Goal: Task Accomplishment & Management: Use online tool/utility

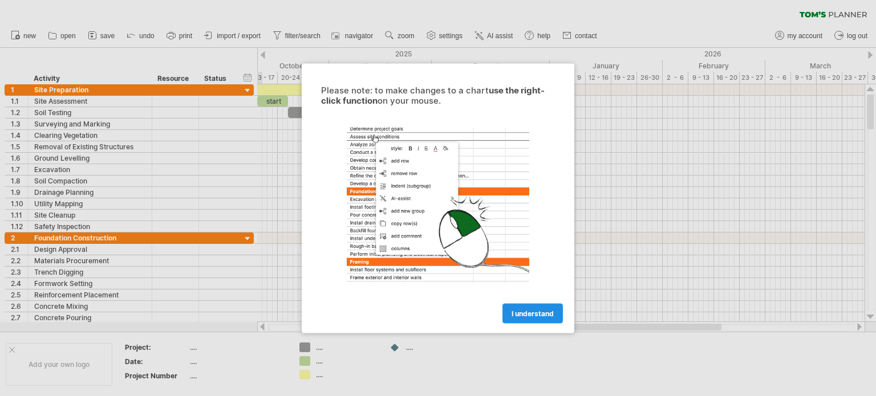
click at [531, 310] on span "I understand" at bounding box center [532, 313] width 42 height 9
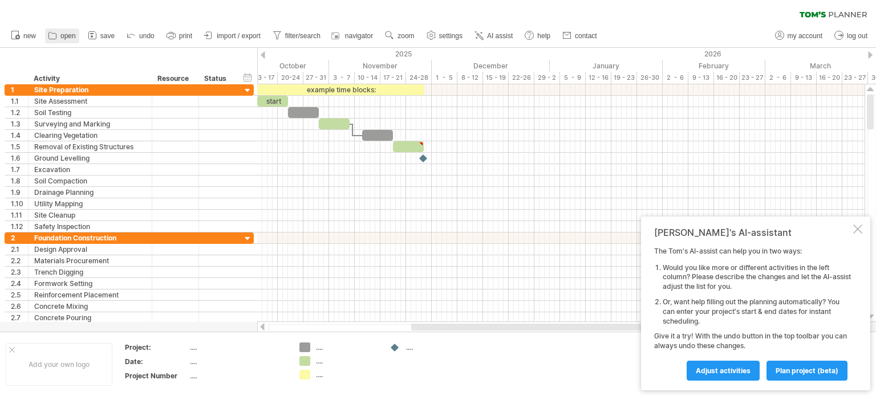
click at [62, 39] on span "open" at bounding box center [67, 36] width 15 height 8
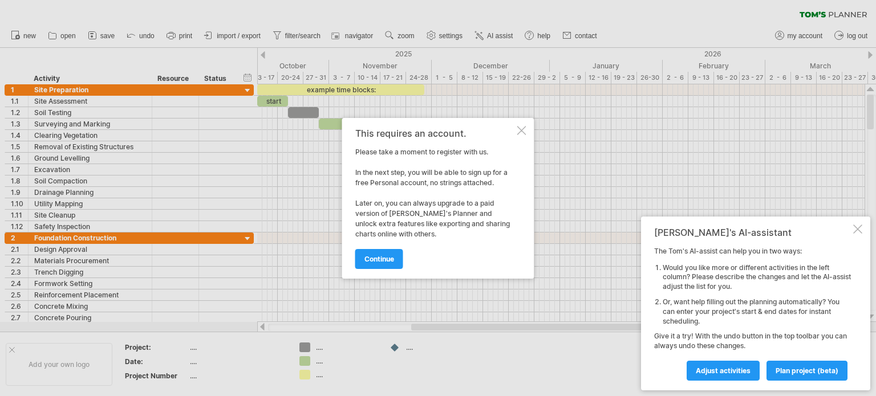
click at [862, 229] on div "[PERSON_NAME]'s AI-assistant The [PERSON_NAME]'s AI-assist can help you in two …" at bounding box center [755, 304] width 229 height 174
click at [854, 227] on div at bounding box center [857, 229] width 9 height 9
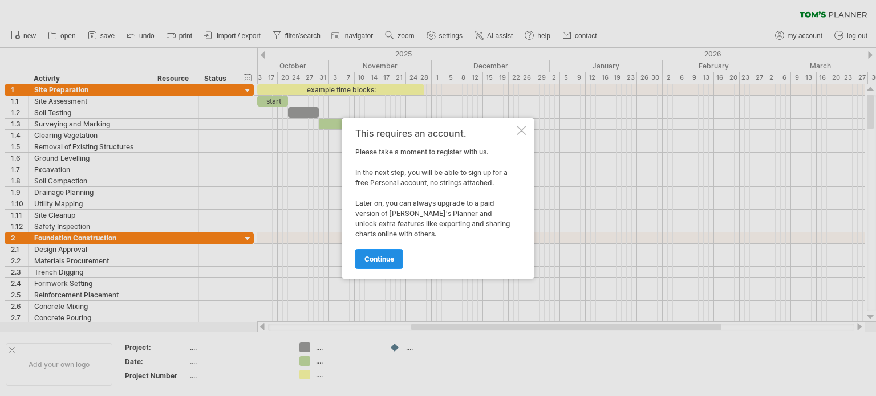
click at [379, 252] on link "continue" at bounding box center [379, 259] width 48 height 20
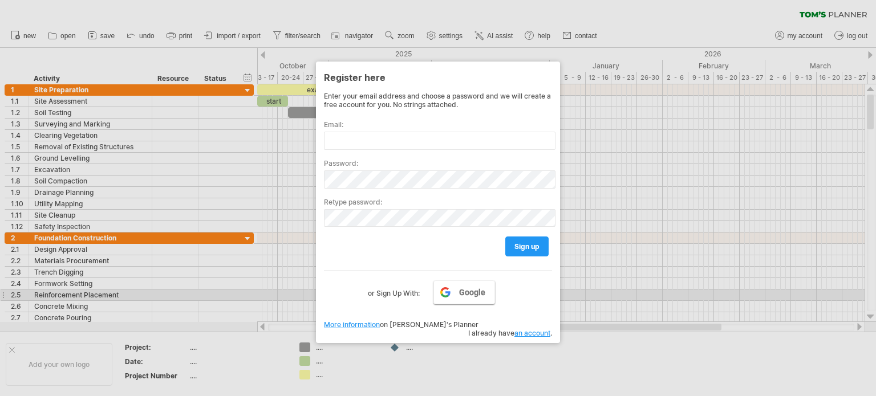
click at [474, 294] on span "Google" at bounding box center [472, 292] width 26 height 9
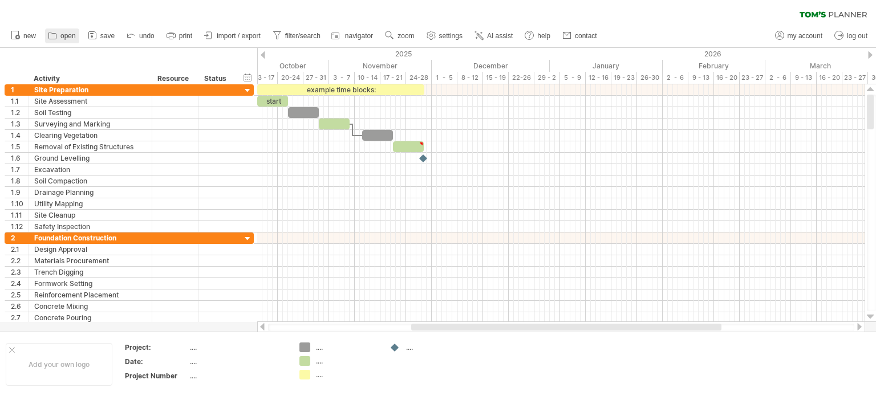
click at [58, 37] on link "open" at bounding box center [62, 36] width 34 height 15
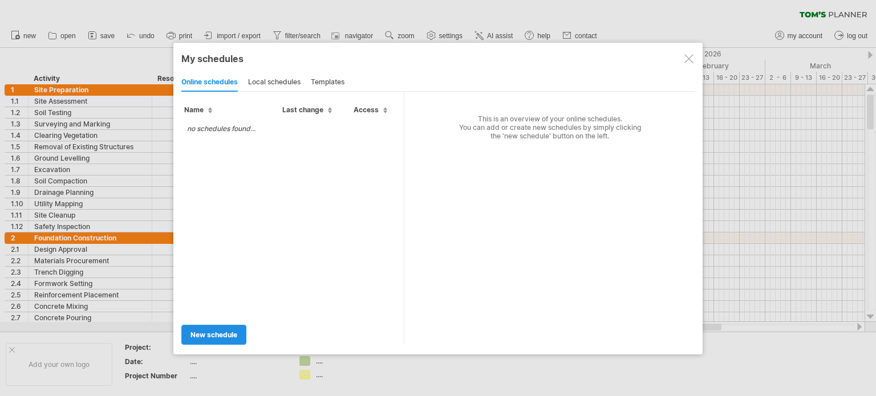
click at [228, 328] on link "new schedule" at bounding box center [213, 335] width 65 height 20
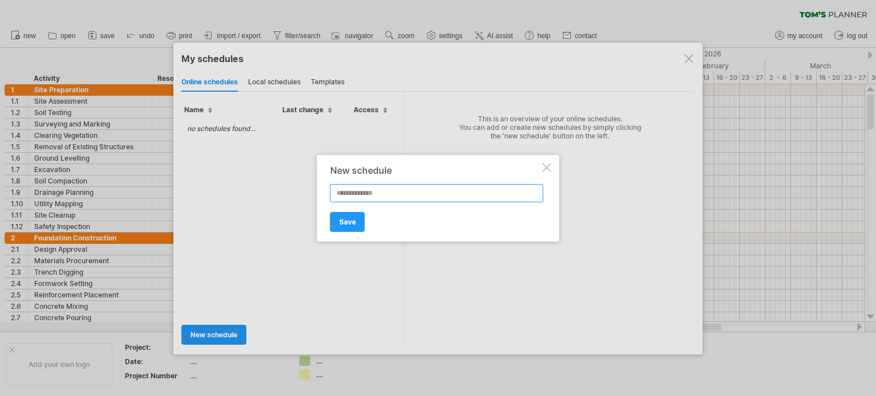
click at [360, 189] on input "text" at bounding box center [436, 193] width 213 height 18
paste input "**********"
type input "**********"
click at [354, 218] on span "Save" at bounding box center [347, 222] width 17 height 9
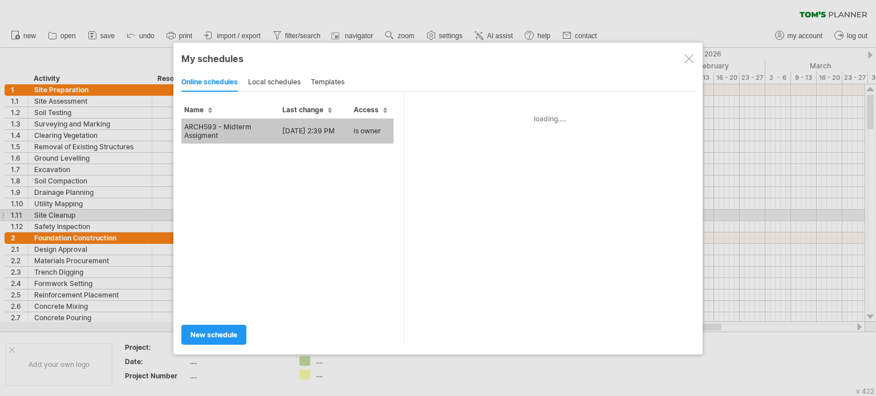
type input "**********"
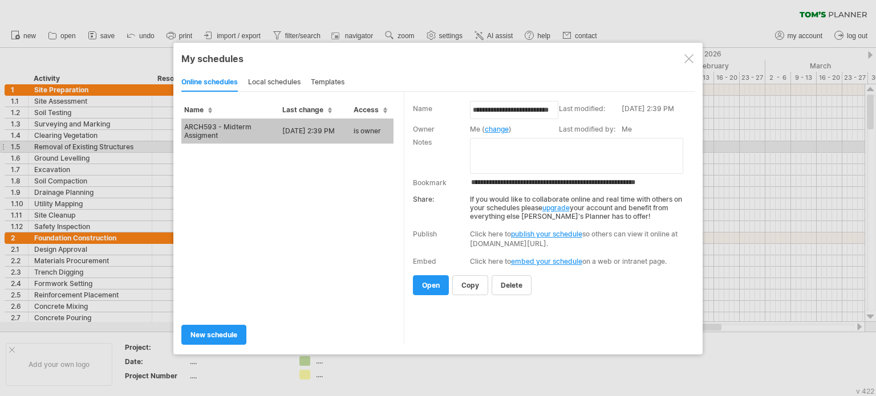
click at [506, 151] on textarea at bounding box center [576, 156] width 213 height 36
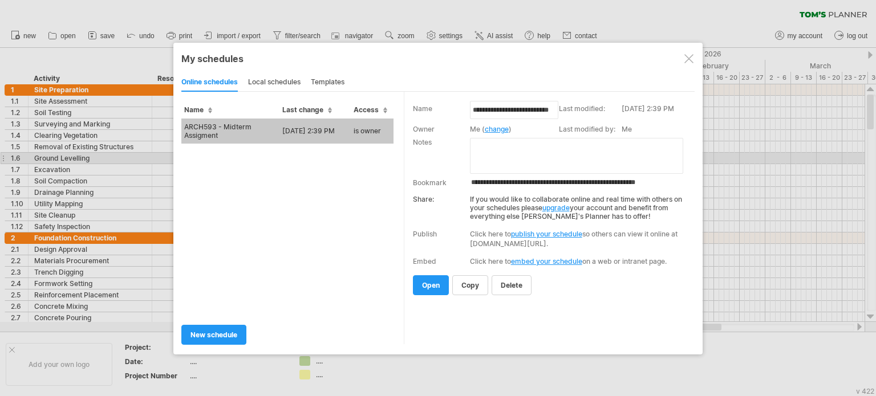
click at [521, 157] on textarea at bounding box center [576, 156] width 213 height 36
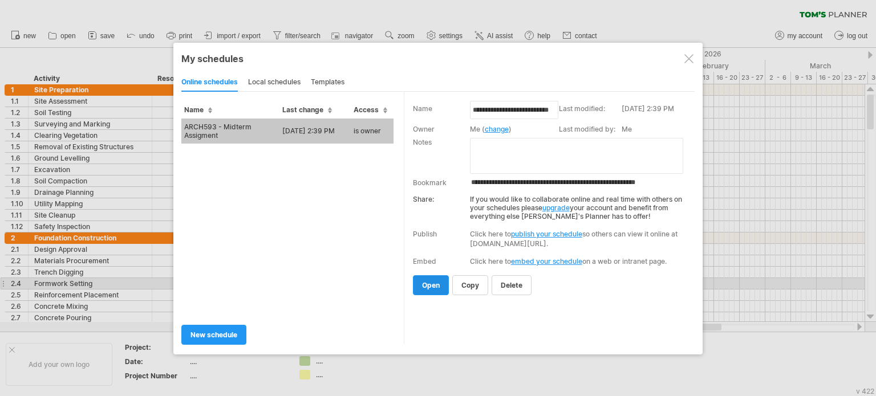
click at [434, 282] on span "open" at bounding box center [431, 285] width 18 height 9
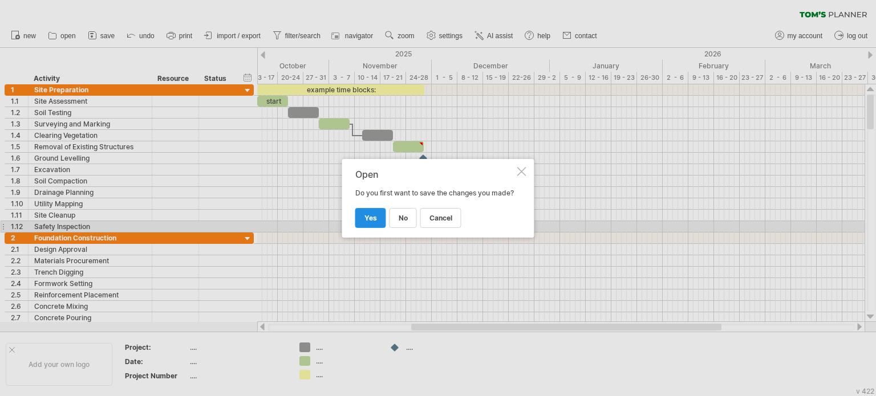
click at [374, 227] on link "yes" at bounding box center [370, 218] width 31 height 20
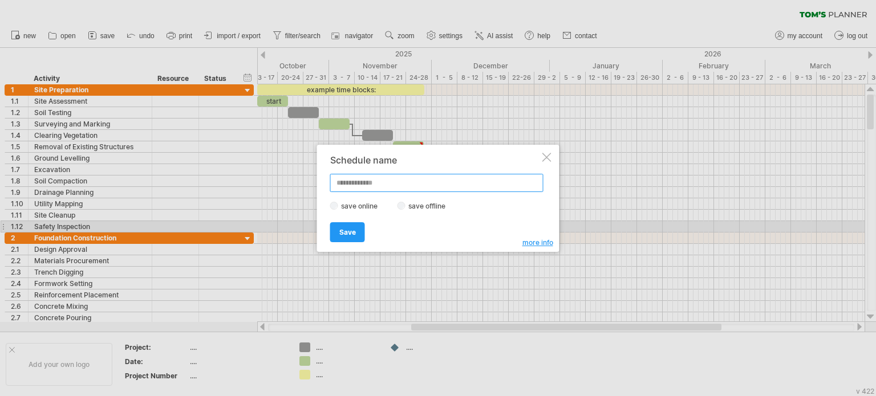
click at [404, 177] on input "text" at bounding box center [436, 183] width 213 height 18
type input "******"
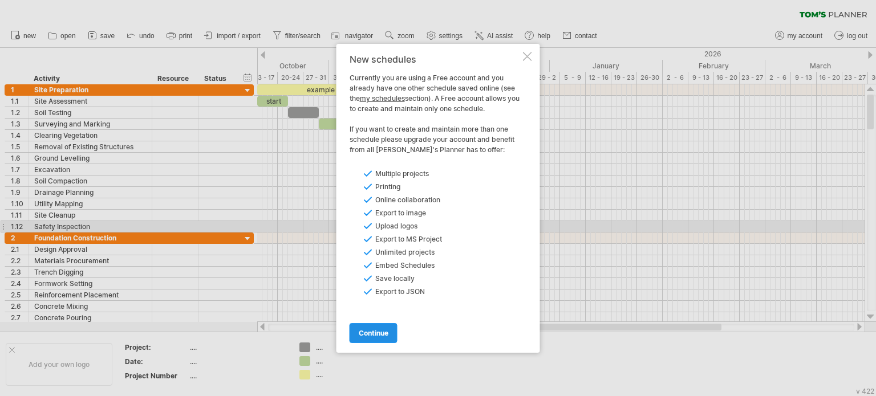
click at [379, 334] on span "continue" at bounding box center [374, 333] width 30 height 9
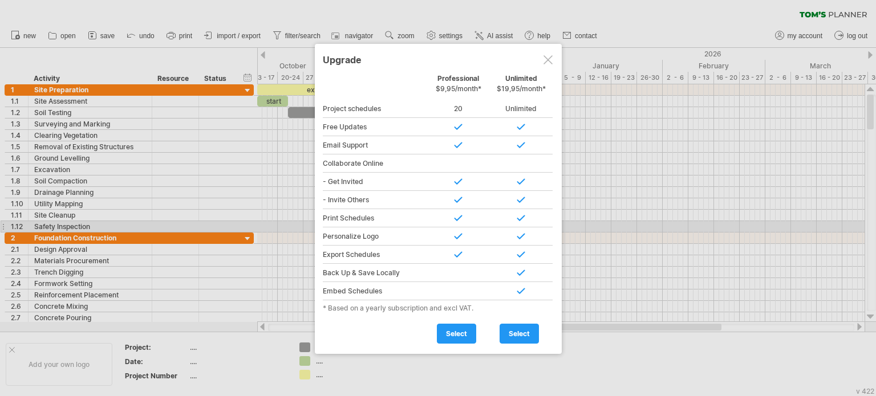
click at [545, 60] on div at bounding box center [547, 59] width 9 height 9
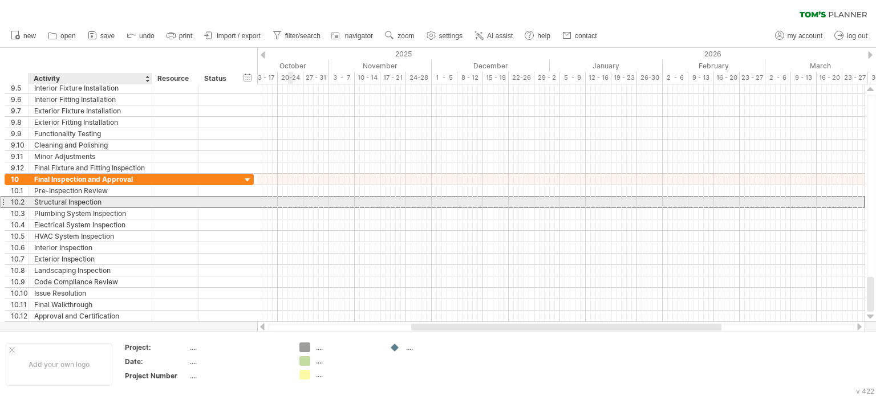
click at [99, 201] on div "Structural Inspection" at bounding box center [90, 202] width 112 height 11
click at [301, 200] on div at bounding box center [560, 202] width 607 height 11
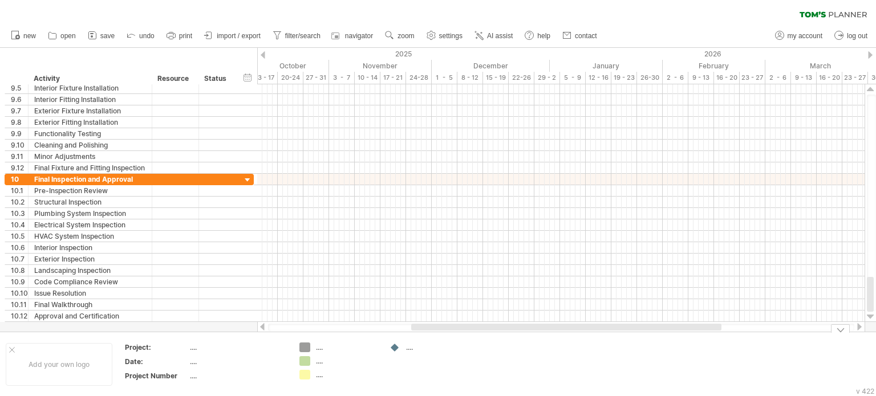
click at [302, 349] on div "Trying to reach [DOMAIN_NAME] Connected again... 0% loading... clear filter" at bounding box center [438, 198] width 876 height 396
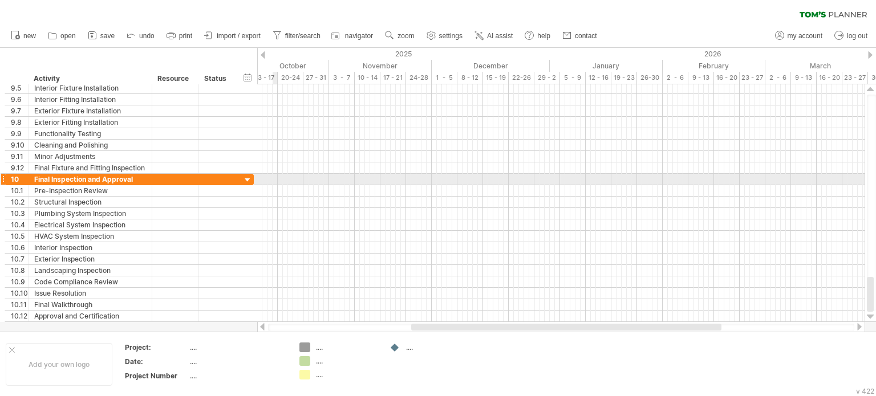
click at [280, 190] on div at bounding box center [560, 190] width 607 height 11
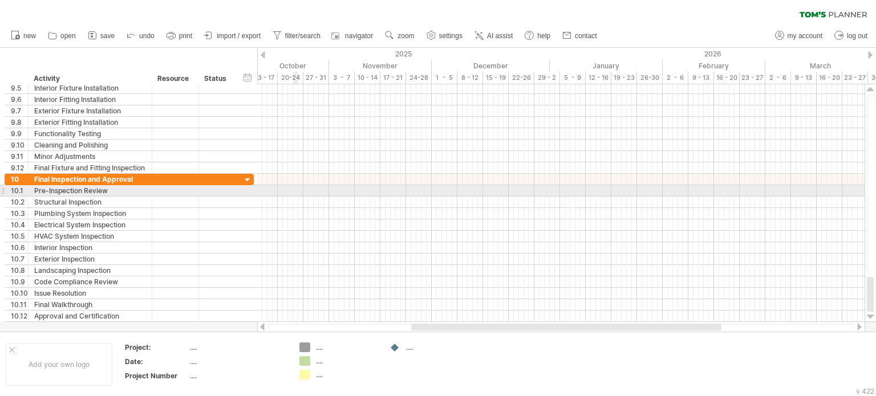
click at [294, 188] on div at bounding box center [560, 190] width 607 height 11
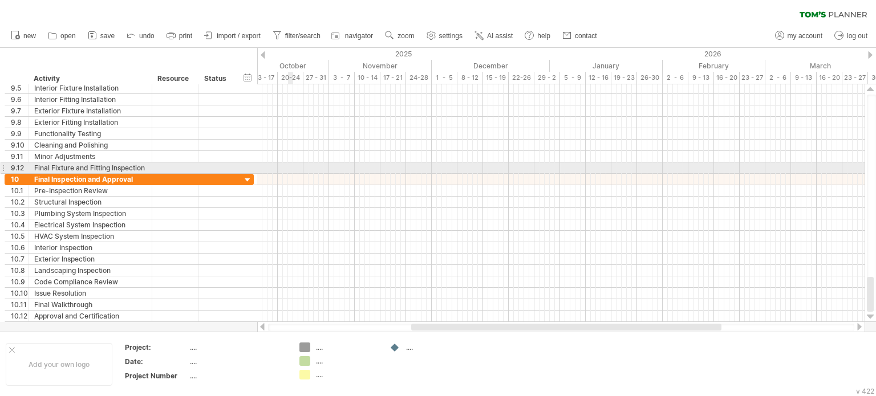
click at [290, 174] on div at bounding box center [560, 179] width 607 height 11
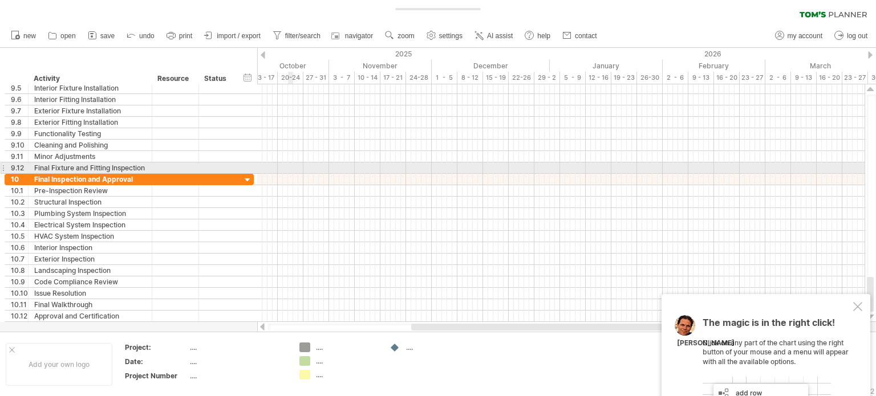
click at [291, 169] on div at bounding box center [560, 167] width 607 height 11
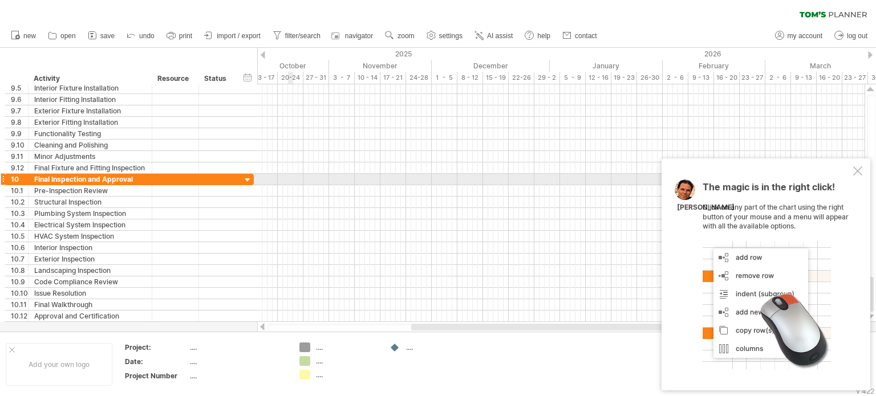
click at [291, 177] on div at bounding box center [560, 179] width 607 height 11
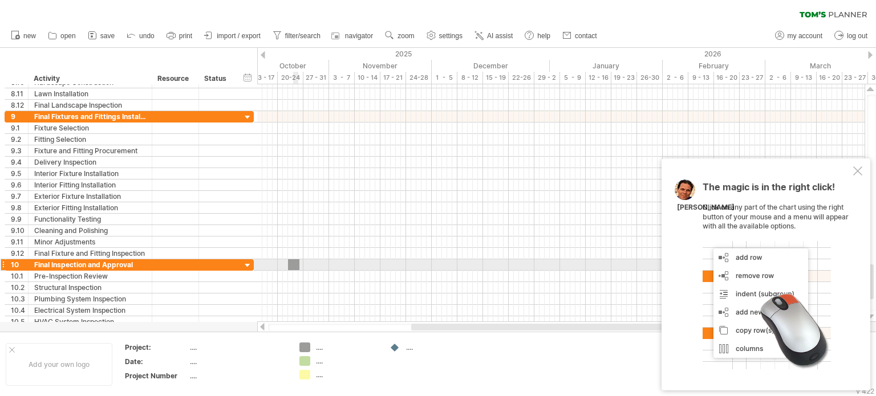
drag, startPoint x: 303, startPoint y: 351, endPoint x: 292, endPoint y: 263, distance: 88.0
click at [292, 263] on div "Trying to reach [DOMAIN_NAME] Connected again... 0% clear filter new 1" at bounding box center [438, 198] width 876 height 396
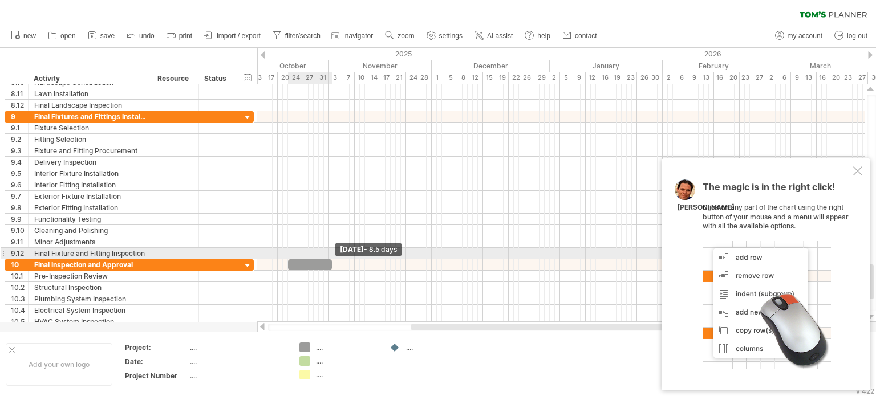
drag, startPoint x: 296, startPoint y: 262, endPoint x: 329, endPoint y: 257, distance: 32.8
click at [330, 259] on span at bounding box center [332, 264] width 5 height 11
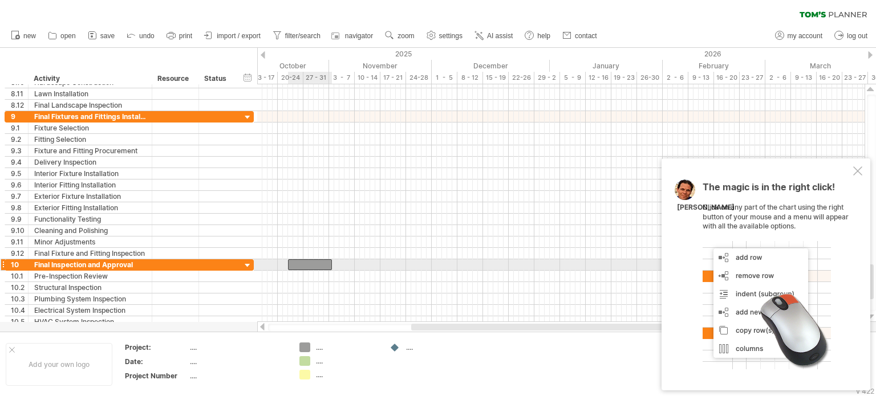
click at [324, 263] on div at bounding box center [310, 264] width 44 height 11
click at [326, 264] on div "**" at bounding box center [310, 264] width 44 height 11
drag, startPoint x: 356, startPoint y: 265, endPoint x: 444, endPoint y: 243, distance: 90.9
click at [356, 266] on div at bounding box center [560, 264] width 607 height 11
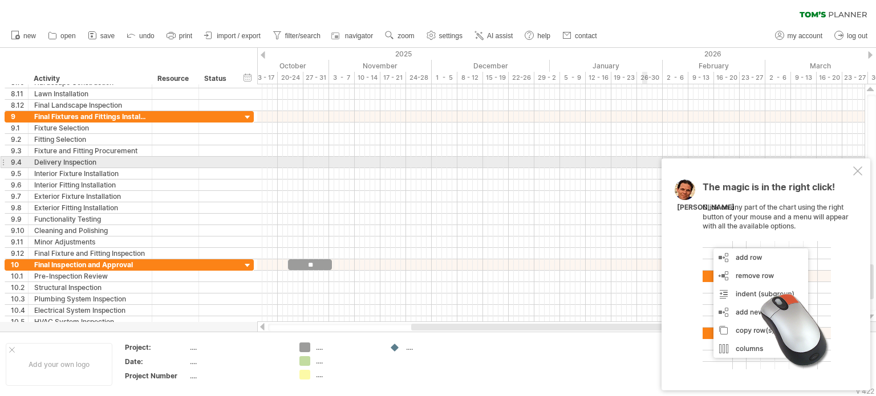
click at [860, 167] on div at bounding box center [857, 170] width 9 height 9
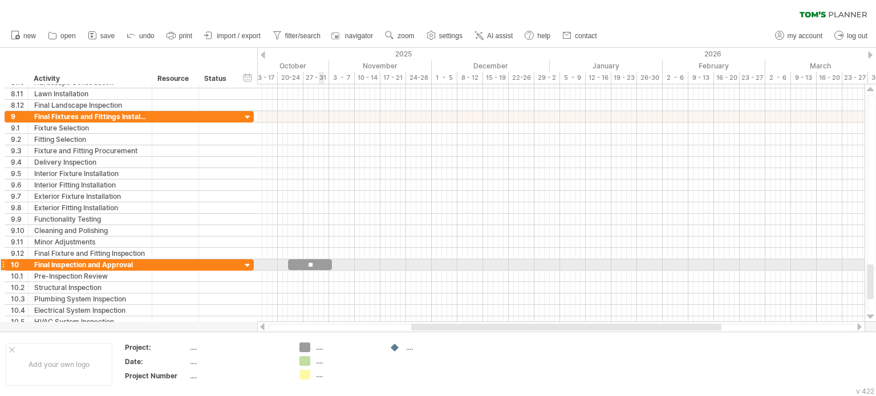
click at [321, 267] on div "**" at bounding box center [310, 264] width 44 height 11
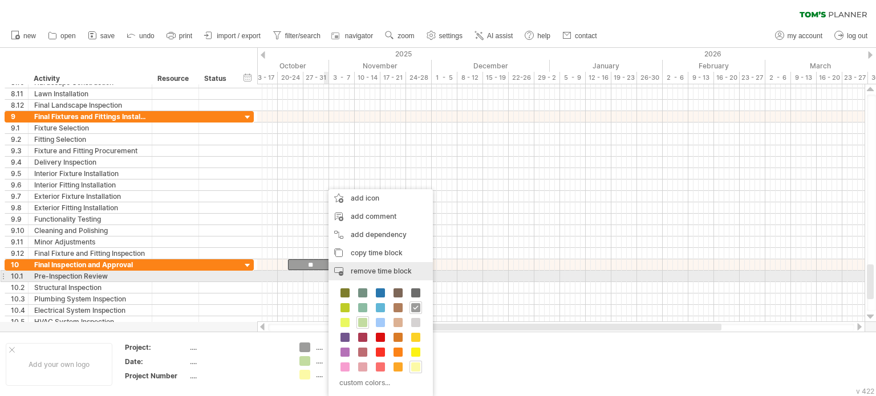
click at [343, 273] on div "remove time block remove selected items" at bounding box center [380, 271] width 104 height 18
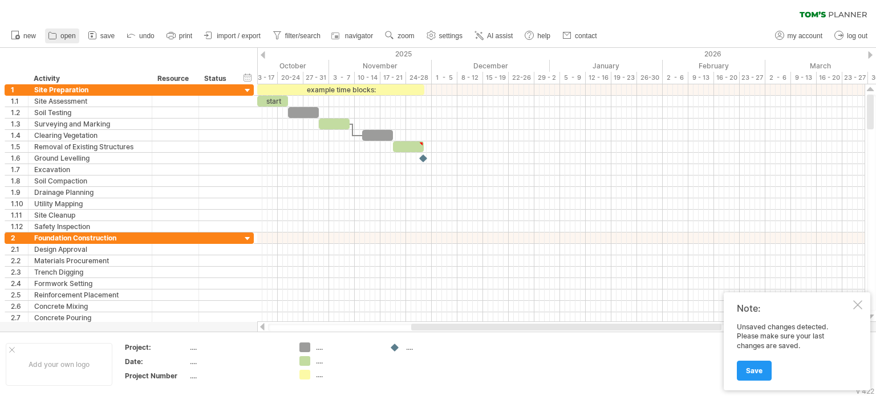
click at [77, 40] on link "open" at bounding box center [62, 36] width 34 height 15
click at [41, 38] on ul "new open" at bounding box center [303, 36] width 596 height 24
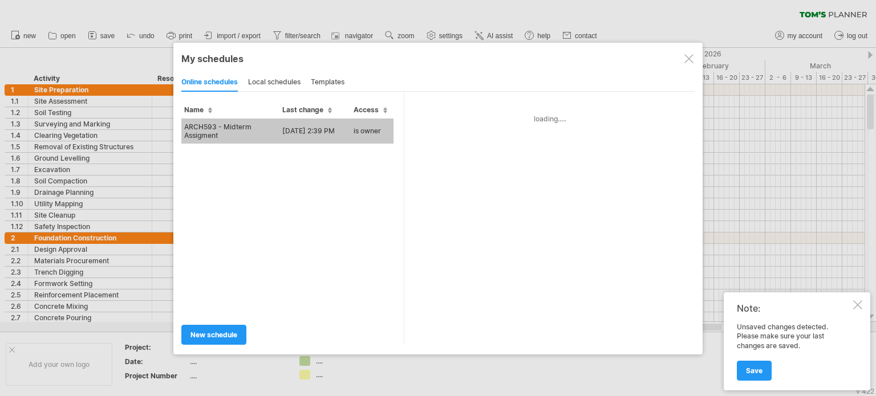
click at [34, 36] on div at bounding box center [438, 198] width 876 height 396
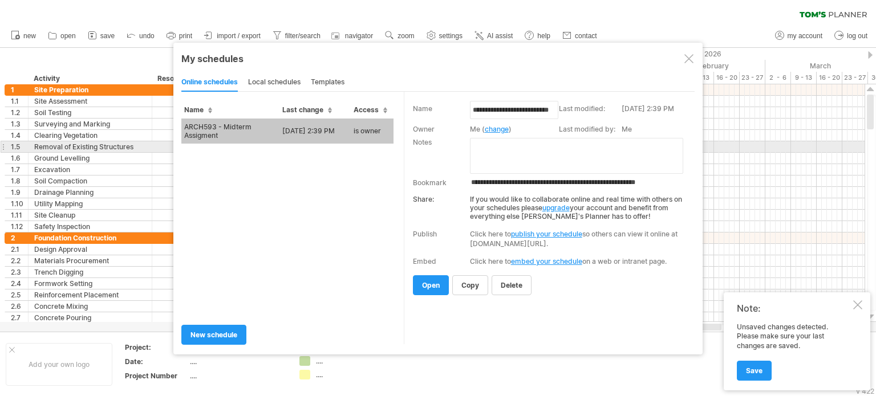
click at [498, 150] on textarea at bounding box center [576, 156] width 213 height 36
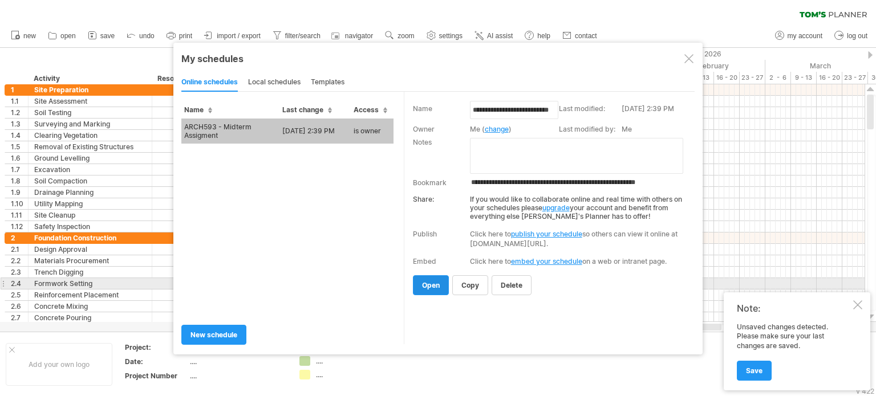
click at [428, 284] on span "open" at bounding box center [431, 285] width 18 height 9
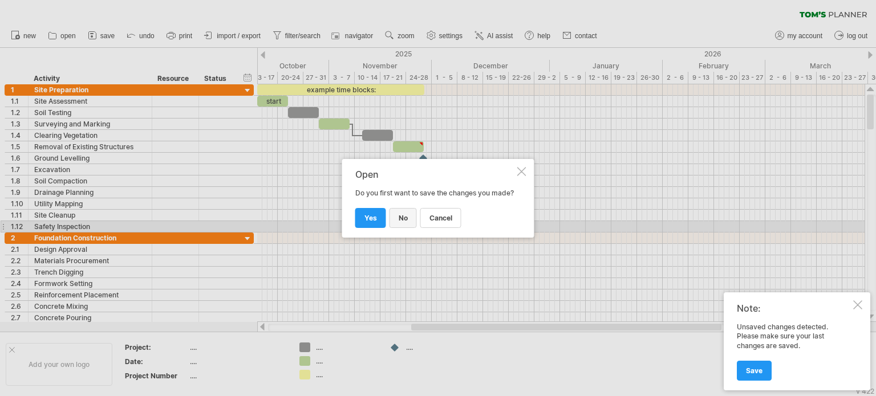
click at [393, 225] on link "no" at bounding box center [402, 218] width 27 height 20
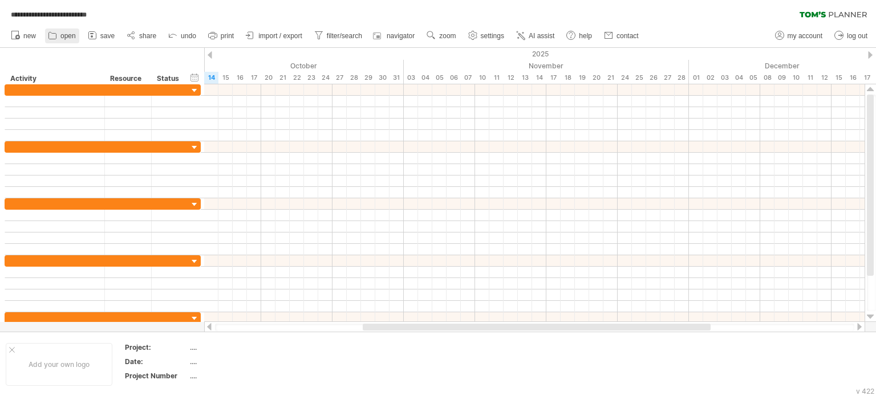
click at [59, 34] on link "open" at bounding box center [62, 36] width 34 height 15
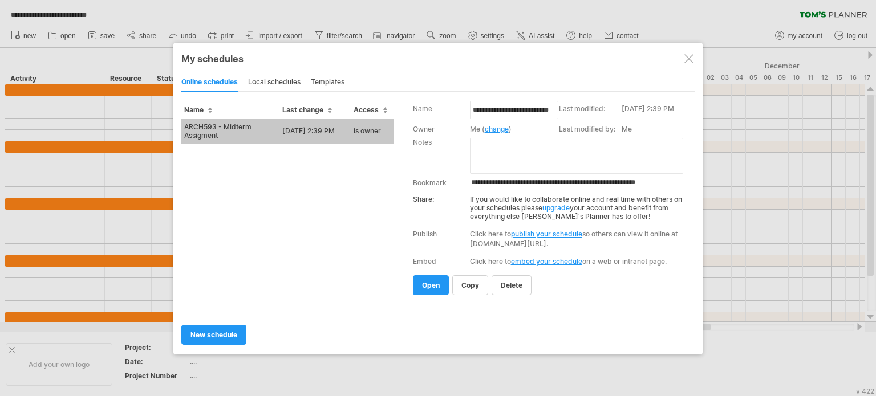
click at [283, 82] on div "local schedules" at bounding box center [274, 83] width 52 height 18
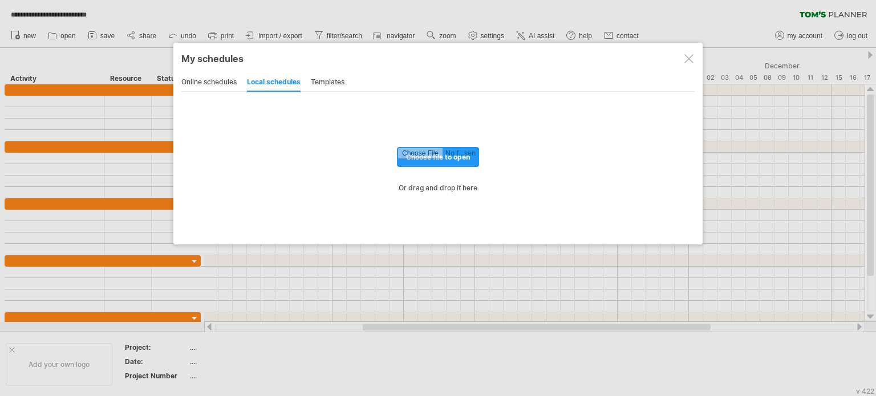
click at [330, 78] on div "templates" at bounding box center [328, 83] width 34 height 18
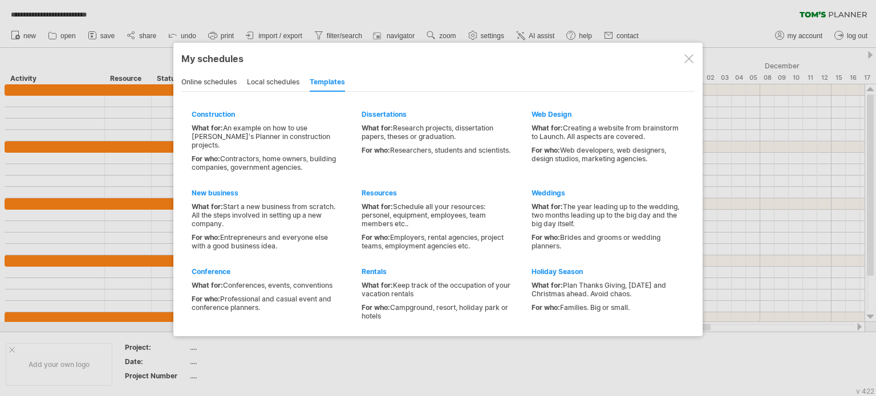
click at [221, 74] on div "online schedules" at bounding box center [208, 83] width 55 height 18
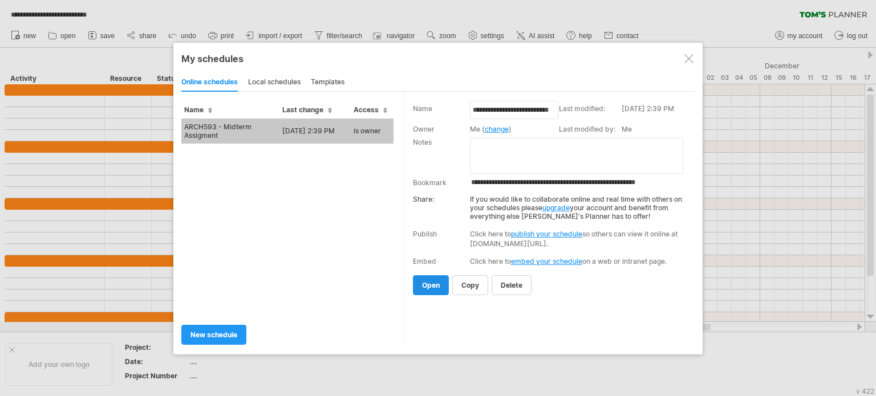
click at [430, 282] on span "open" at bounding box center [431, 285] width 18 height 9
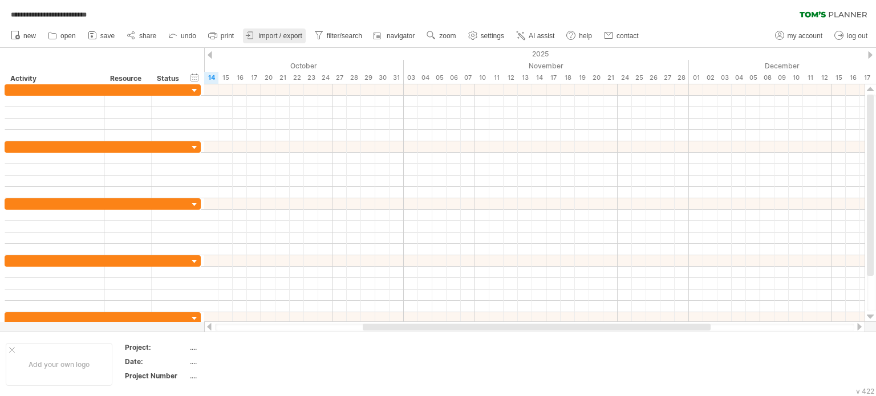
click at [284, 39] on span "import / export" at bounding box center [280, 36] width 44 height 8
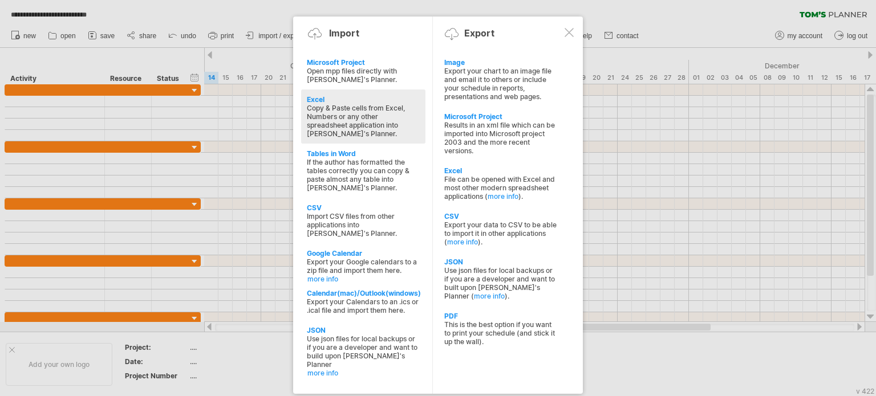
click at [348, 111] on div "Copy & Paste cells from Excel, Numbers or any other spreadsheet application int…" at bounding box center [363, 121] width 113 height 34
type textarea "**********"
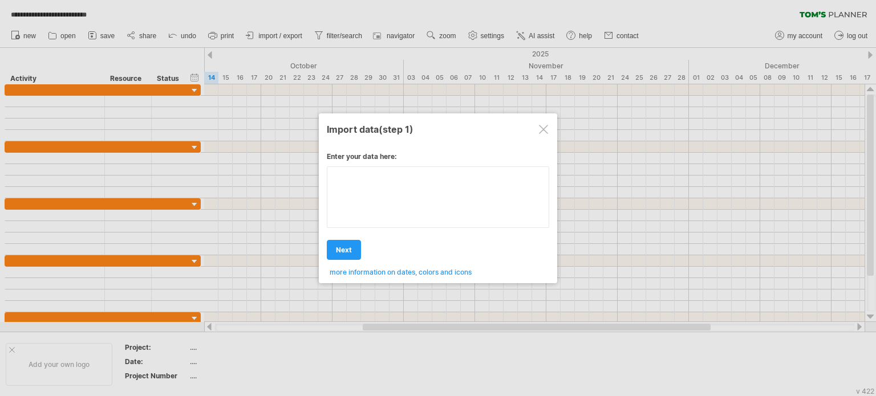
click at [377, 185] on textarea at bounding box center [438, 197] width 222 height 62
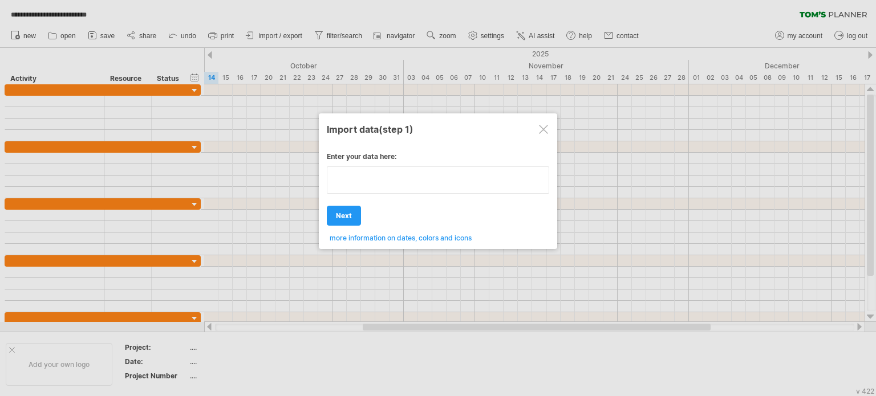
click at [347, 174] on textarea at bounding box center [438, 179] width 222 height 27
type textarea "**********"
click at [375, 180] on textarea at bounding box center [438, 179] width 222 height 27
paste textarea "**********"
type textarea "**********"
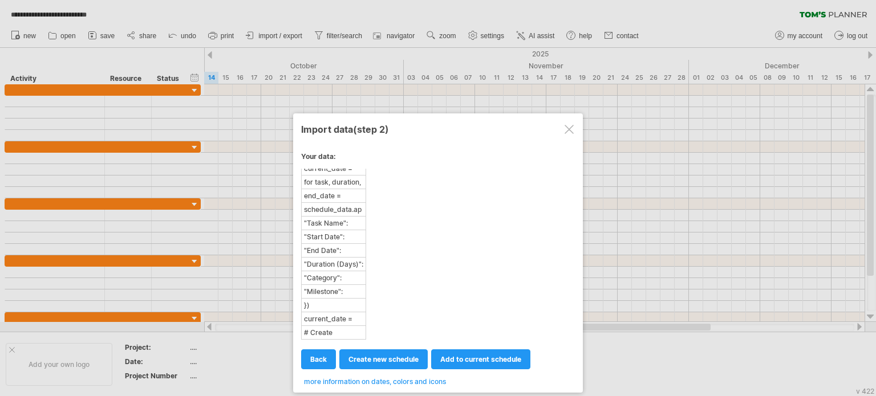
scroll to position [589, 0]
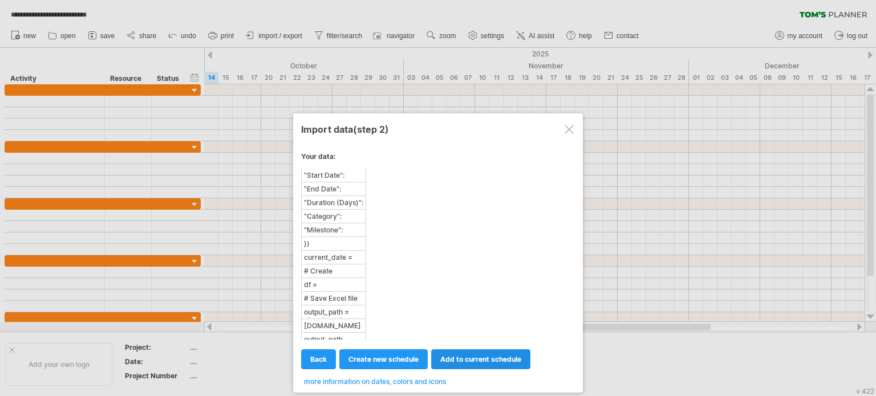
click at [485, 359] on span "add to current schedule" at bounding box center [480, 359] width 81 height 9
select select "********"
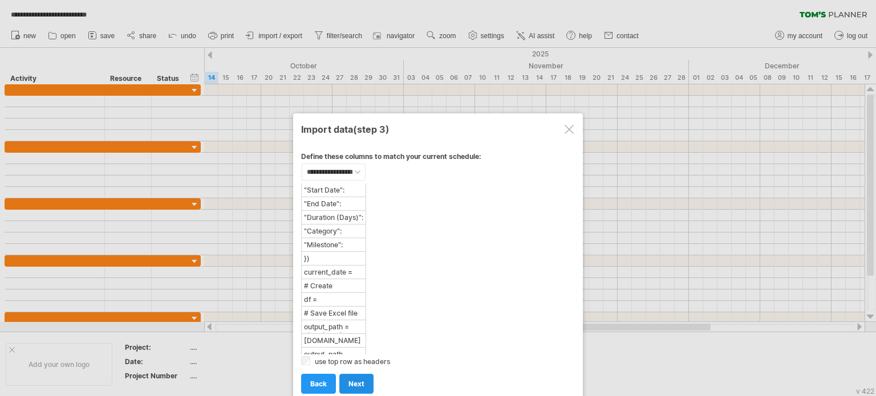
click at [351, 380] on span "next" at bounding box center [356, 384] width 16 height 9
